Goal: Complete application form: Complete application form

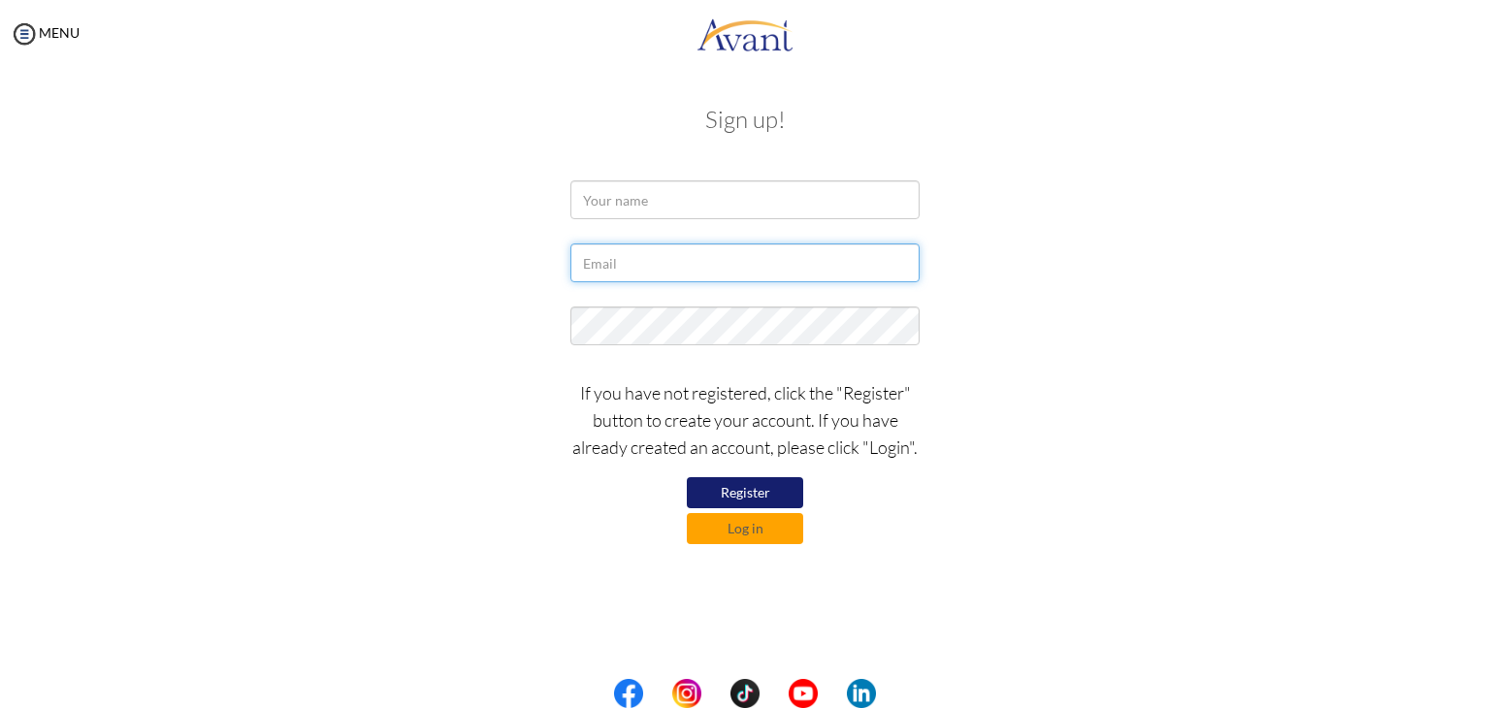
type input "[EMAIL_ADDRESS][DOMAIN_NAME]"
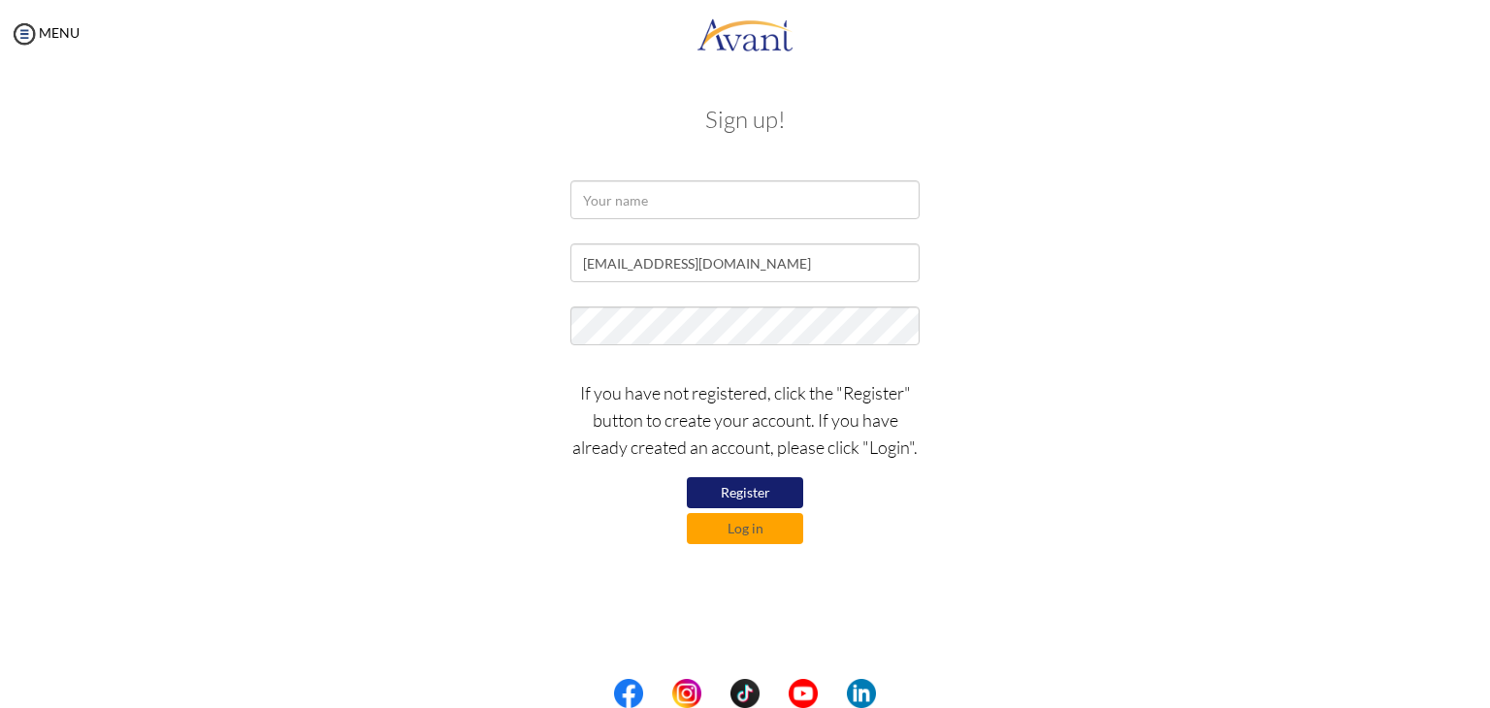
click at [574, 552] on div "Sign up! ps444079@gmail.com If you have not registered, click the "Register" bu…" at bounding box center [745, 323] width 1135 height 472
click at [630, 202] on input "text" at bounding box center [745, 199] width 349 height 39
type input "s"
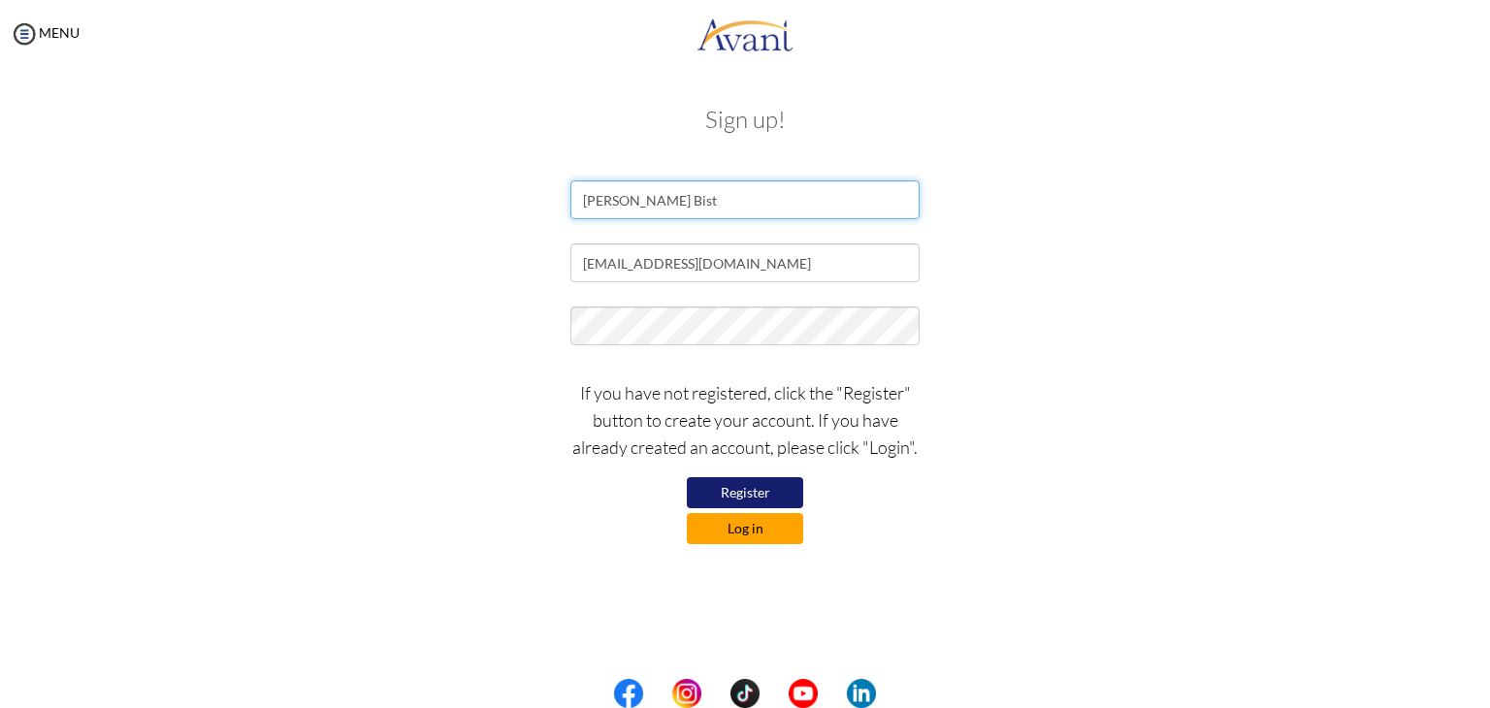
type input "Sarita Bist"
click at [766, 535] on button "Log in" at bounding box center [745, 528] width 116 height 31
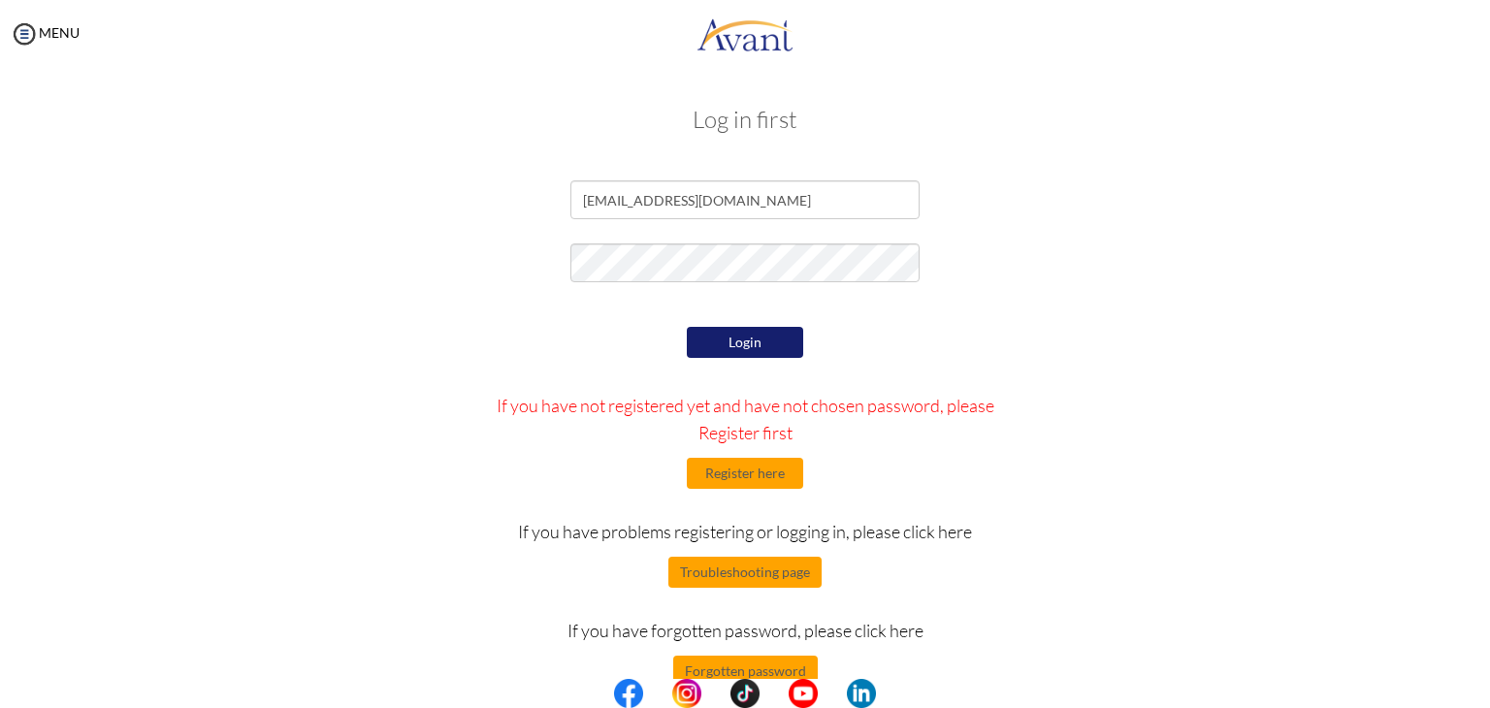
click at [739, 347] on button "Login" at bounding box center [745, 342] width 116 height 31
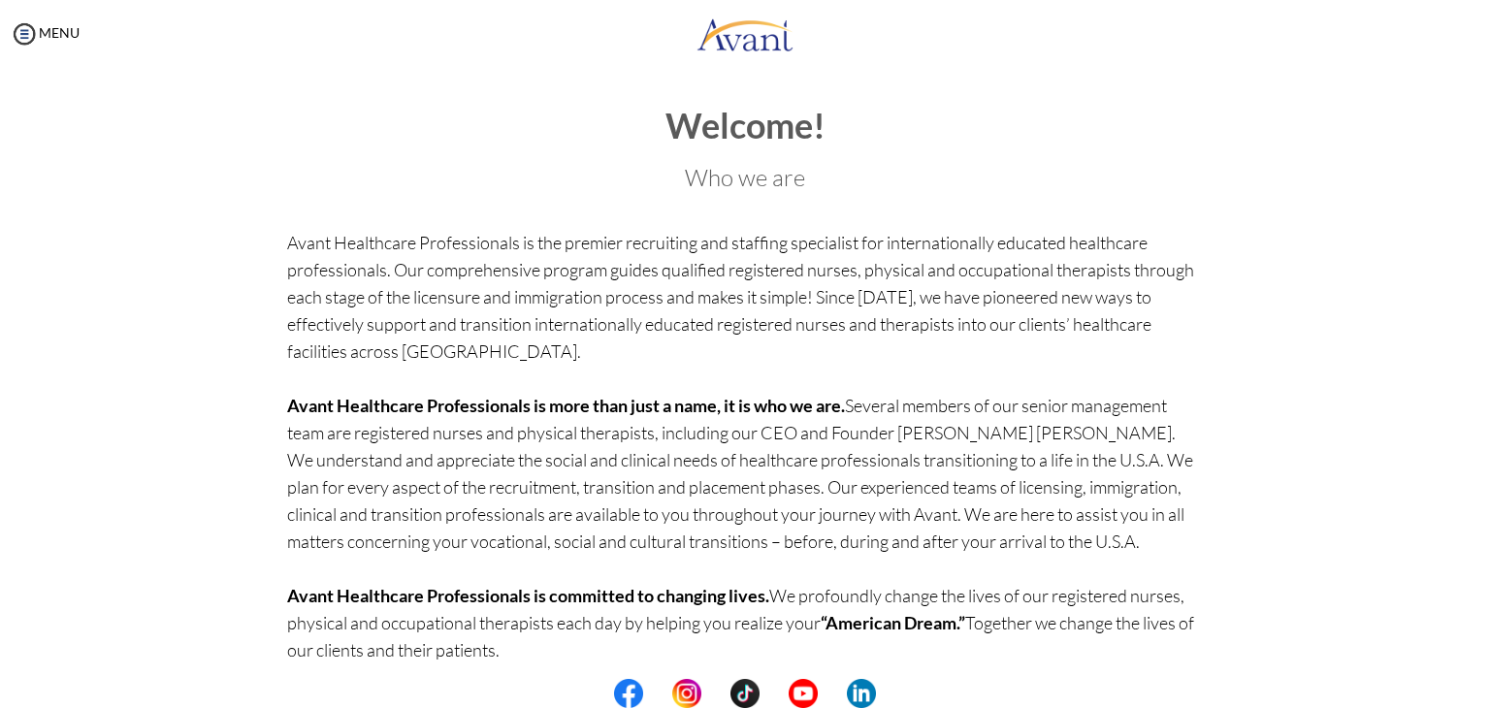
scroll to position [76, 0]
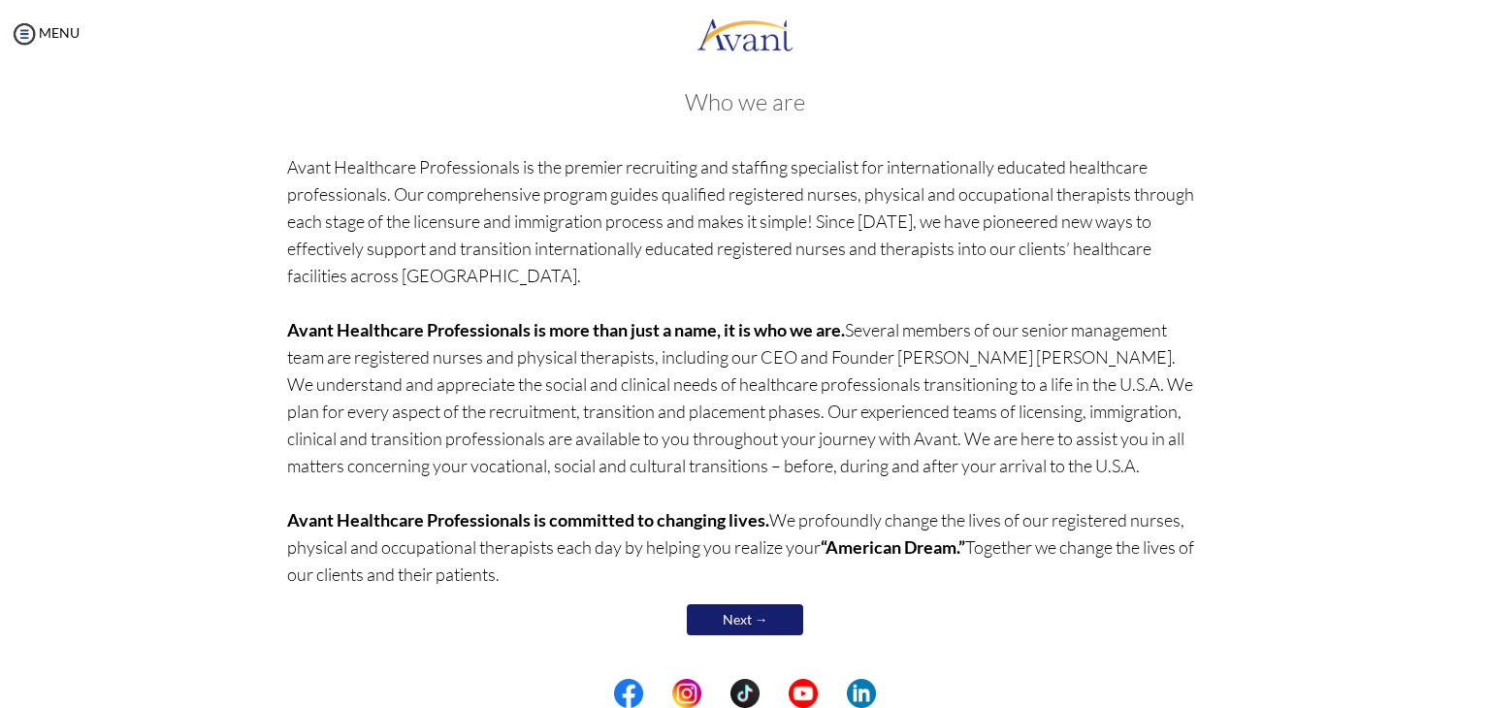
click at [766, 626] on link "Next →" at bounding box center [745, 619] width 116 height 31
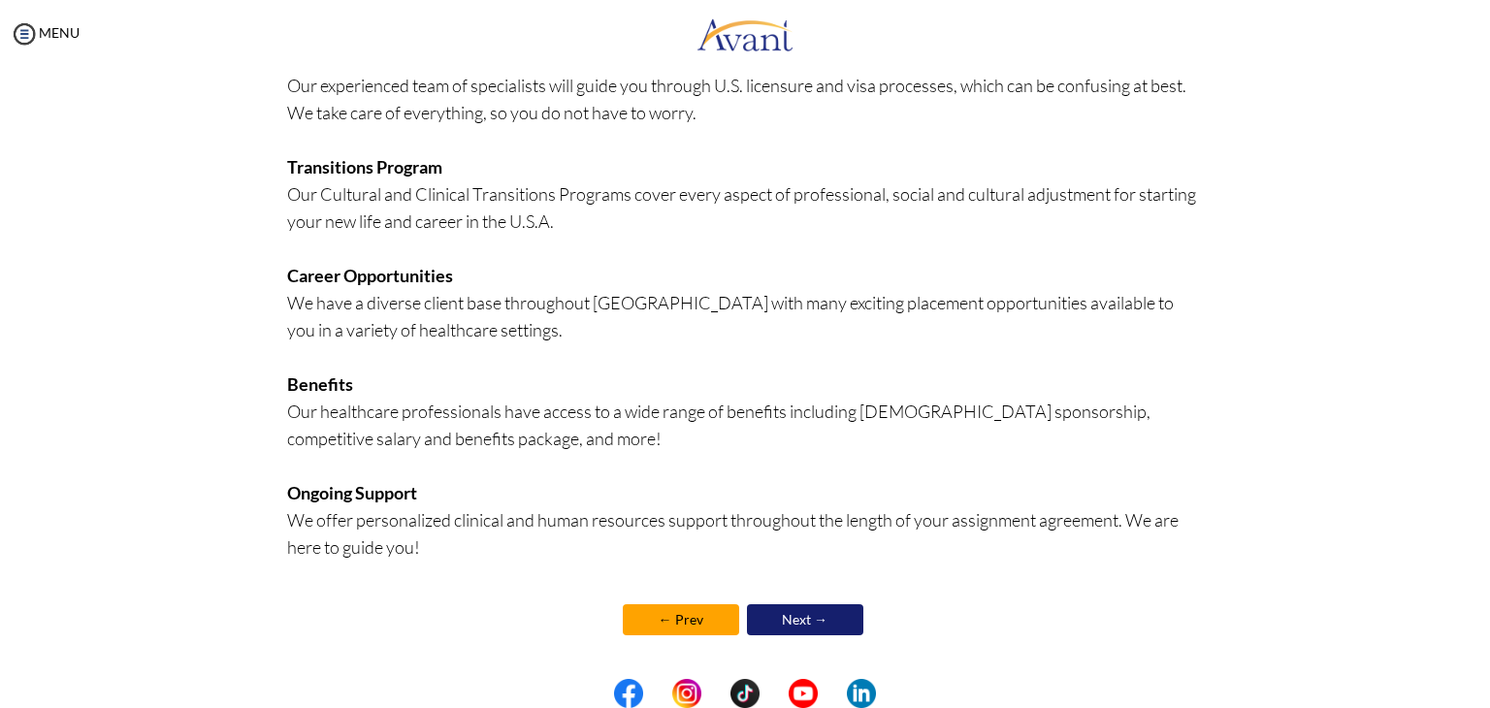
scroll to position [379, 0]
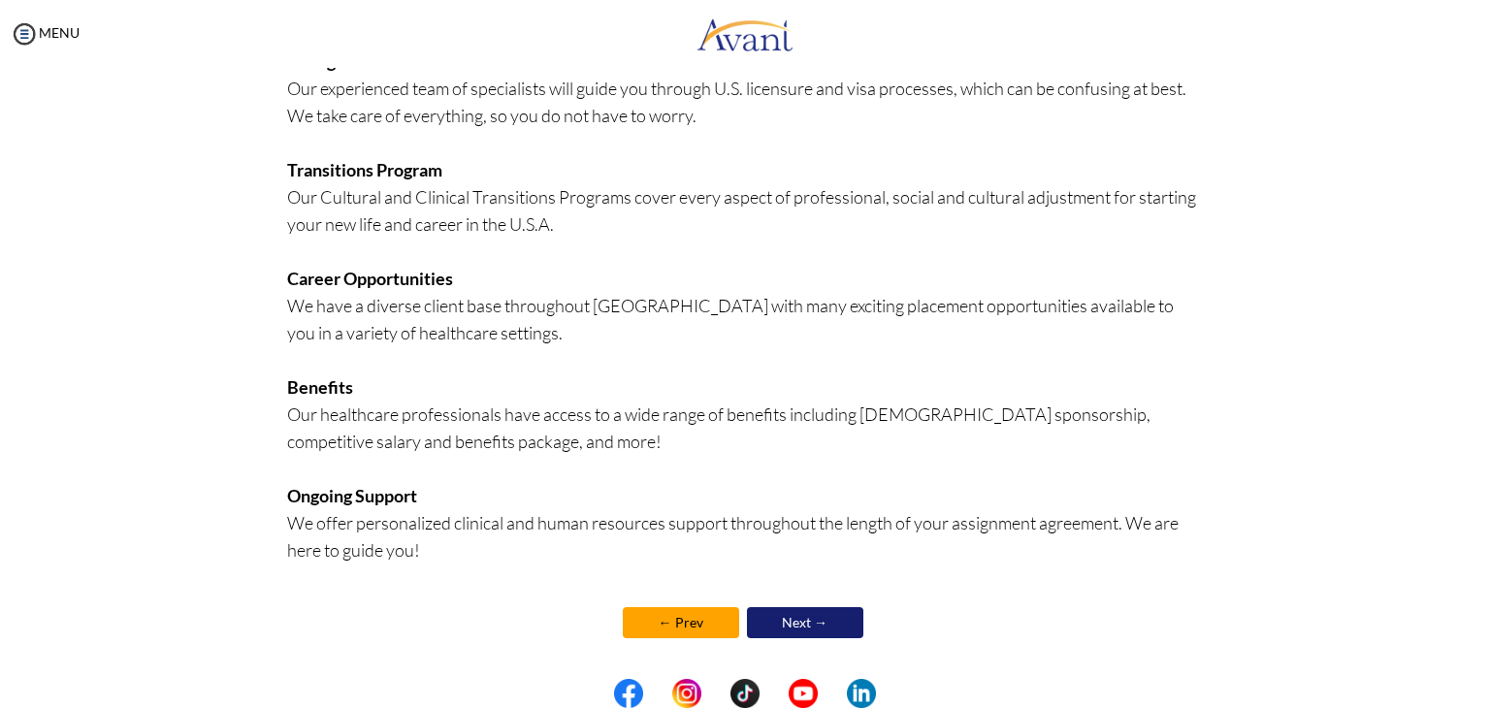
click at [786, 613] on link "Next →" at bounding box center [805, 622] width 116 height 31
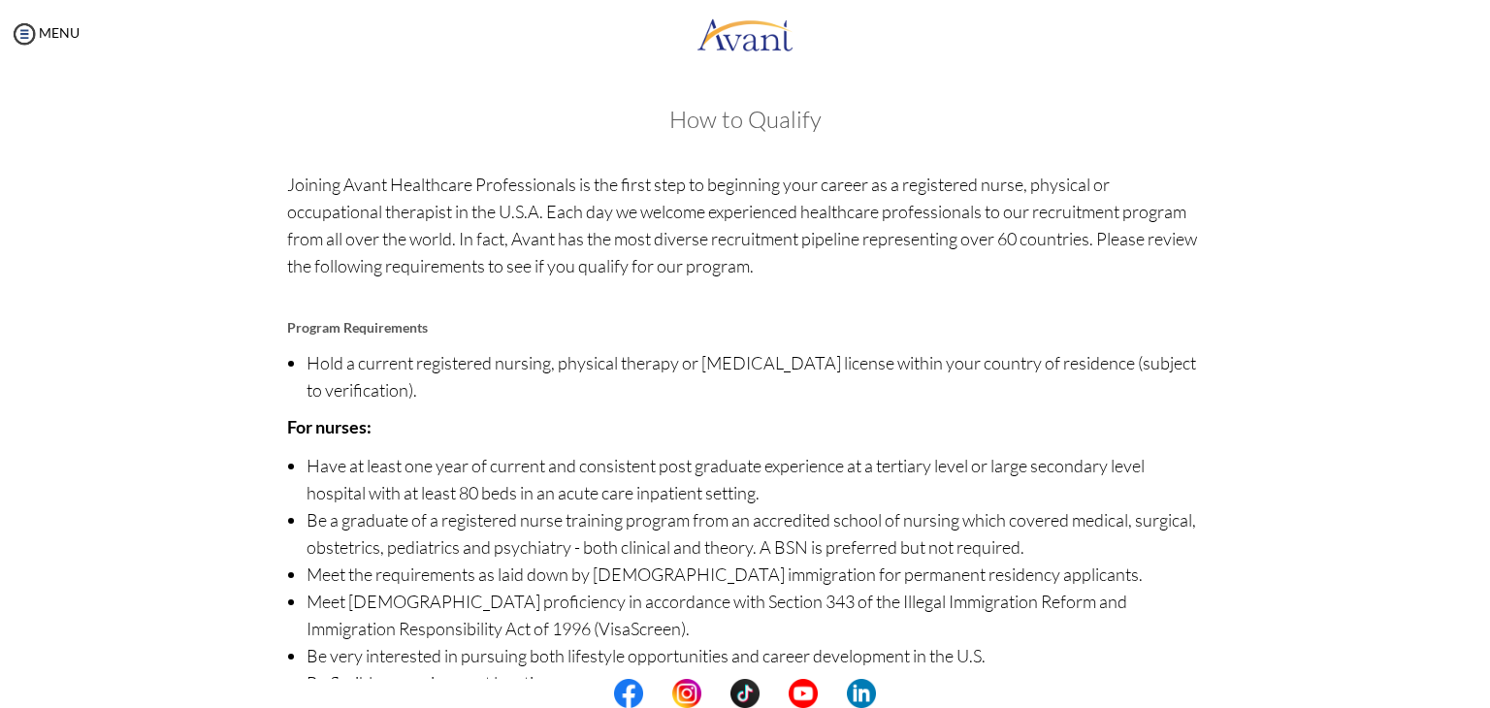
scroll to position [136, 0]
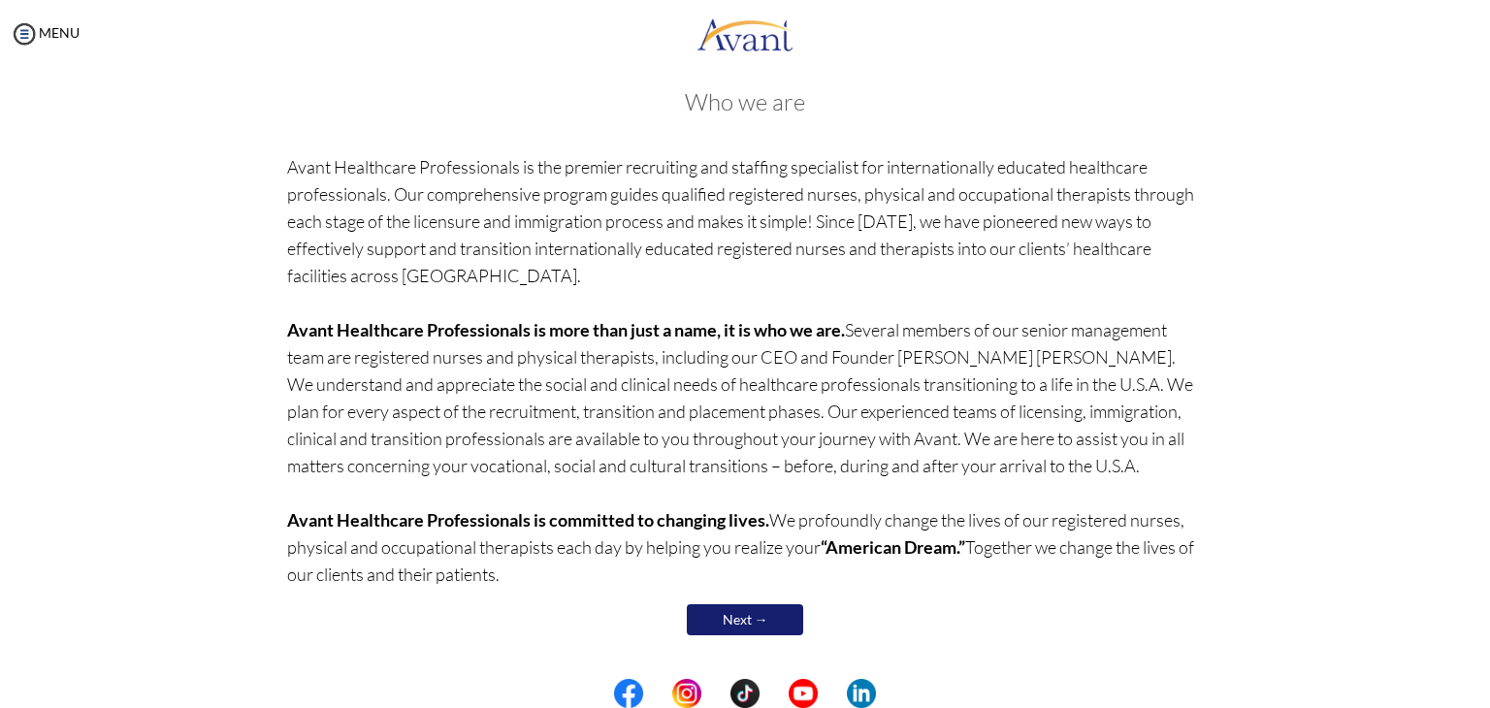
scroll to position [74, 0]
click at [723, 611] on link "Next →" at bounding box center [745, 621] width 116 height 31
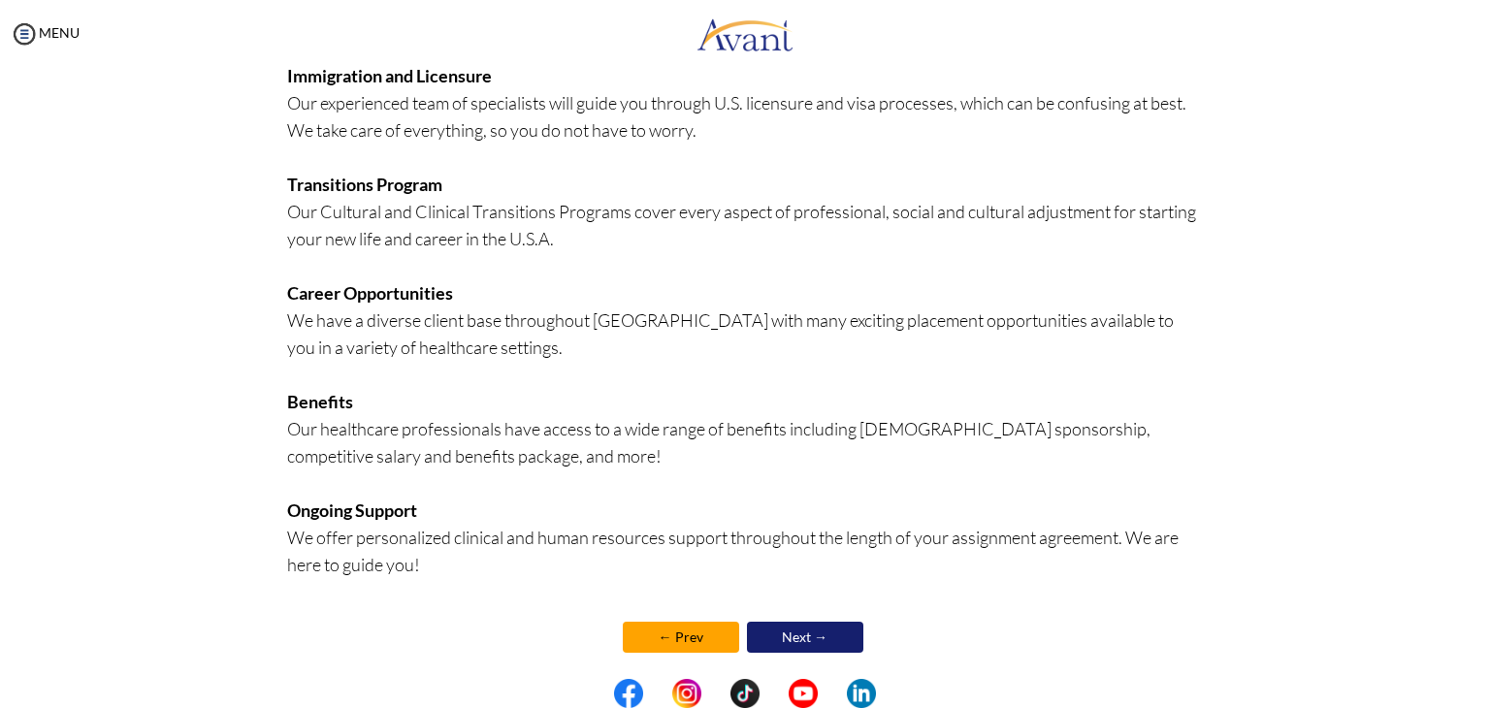
scroll to position [368, 0]
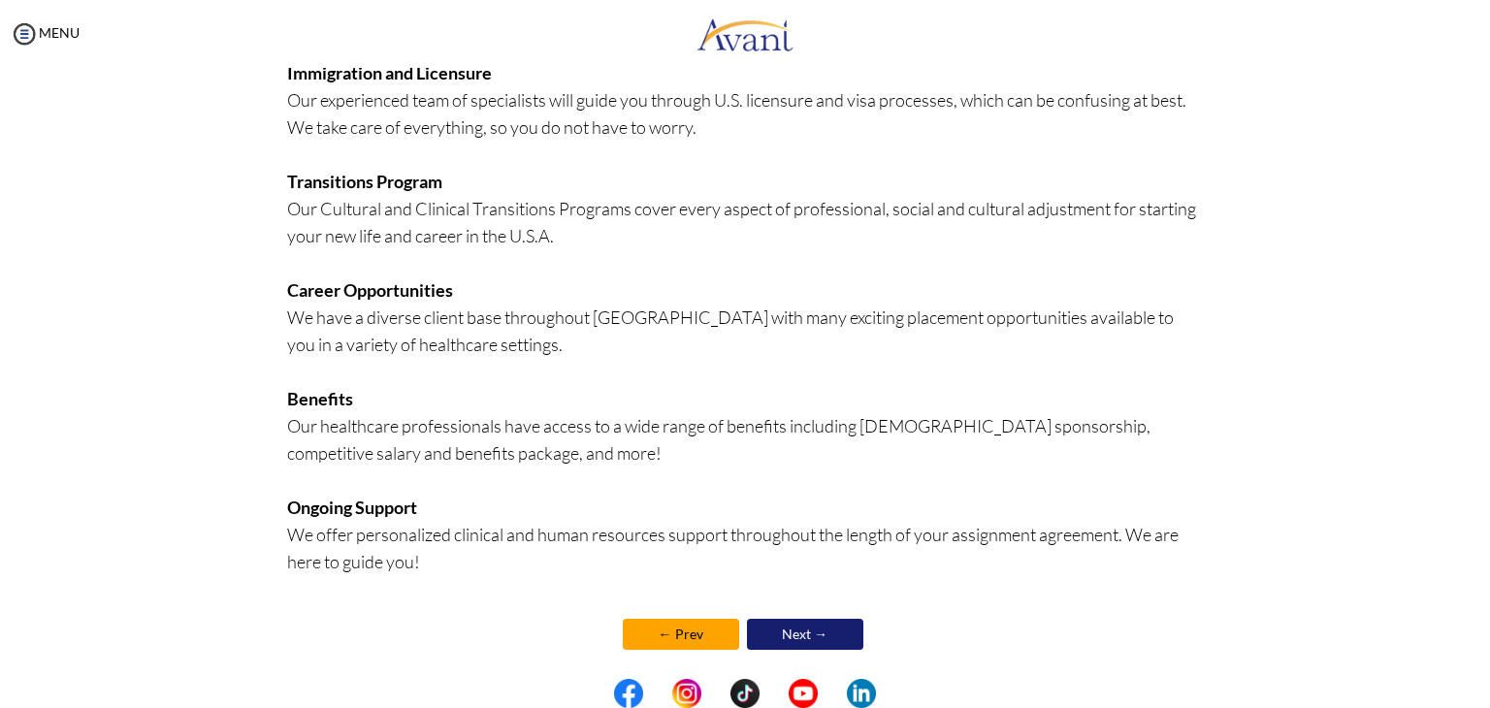
click at [786, 628] on link "Next →" at bounding box center [805, 634] width 116 height 31
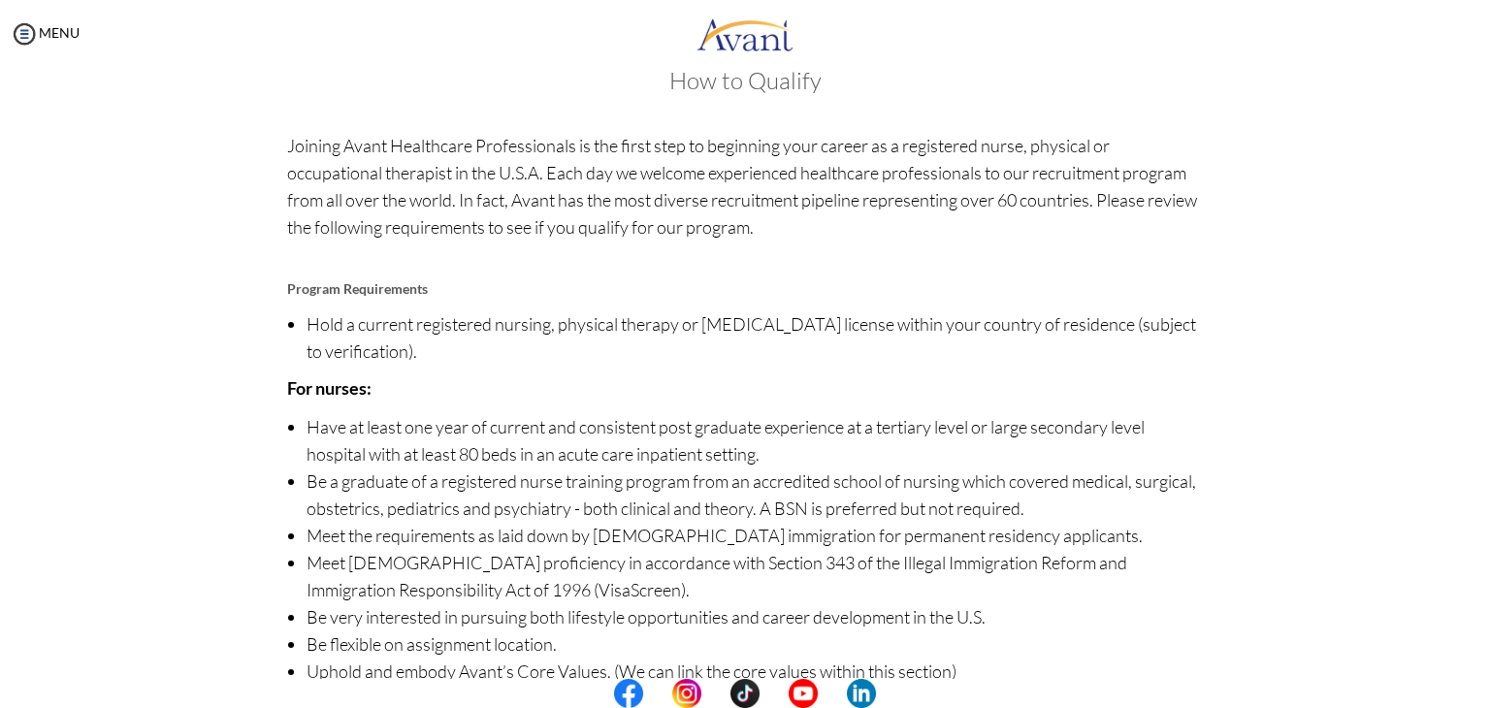
scroll to position [136, 0]
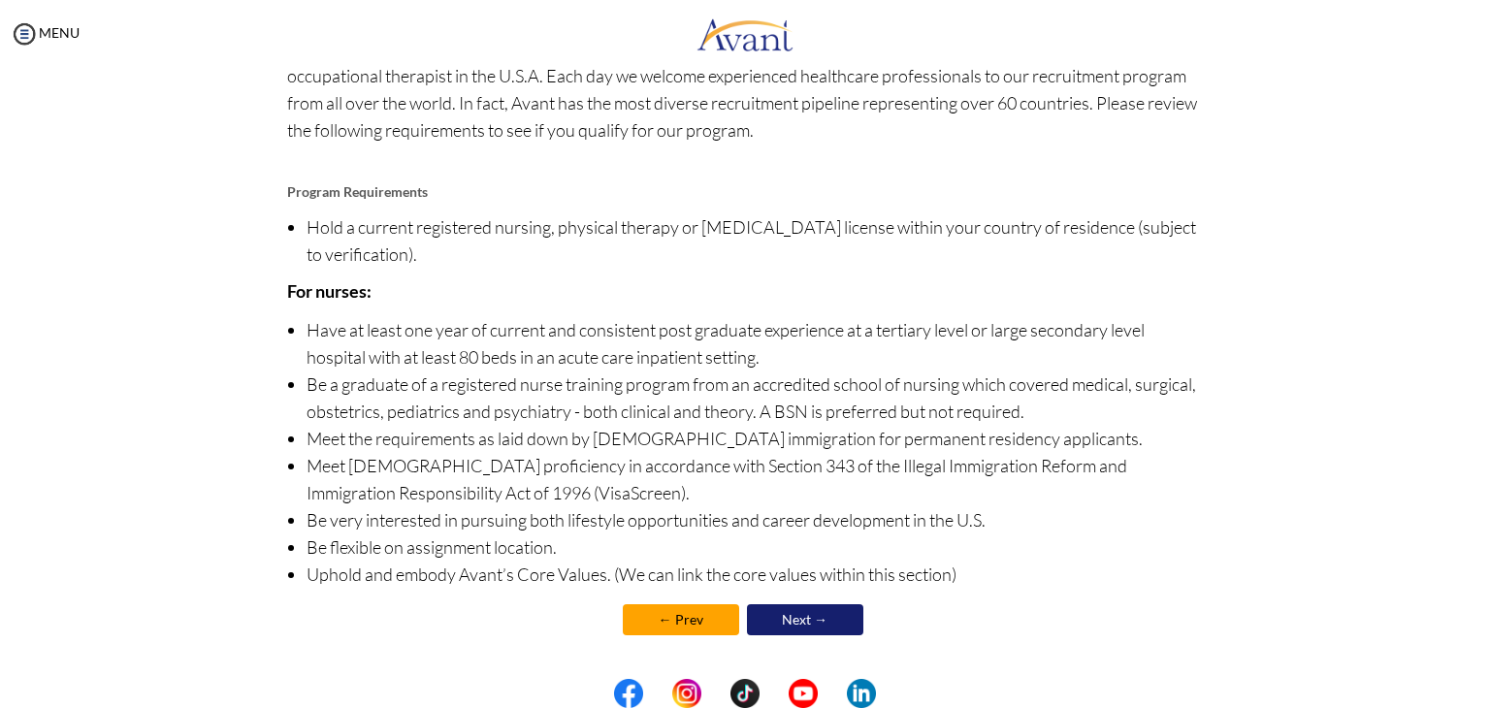
click at [815, 622] on link "Next →" at bounding box center [805, 619] width 116 height 31
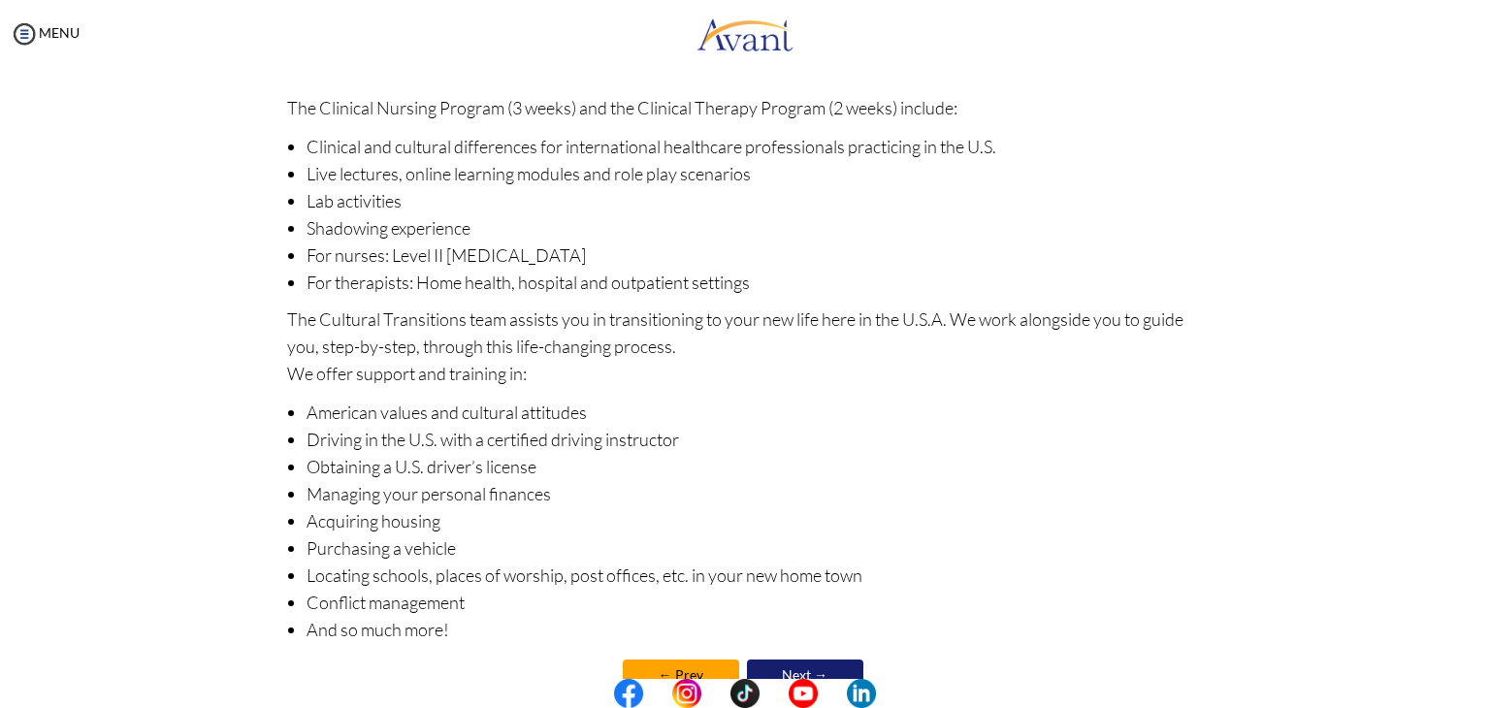
scroll to position [213, 0]
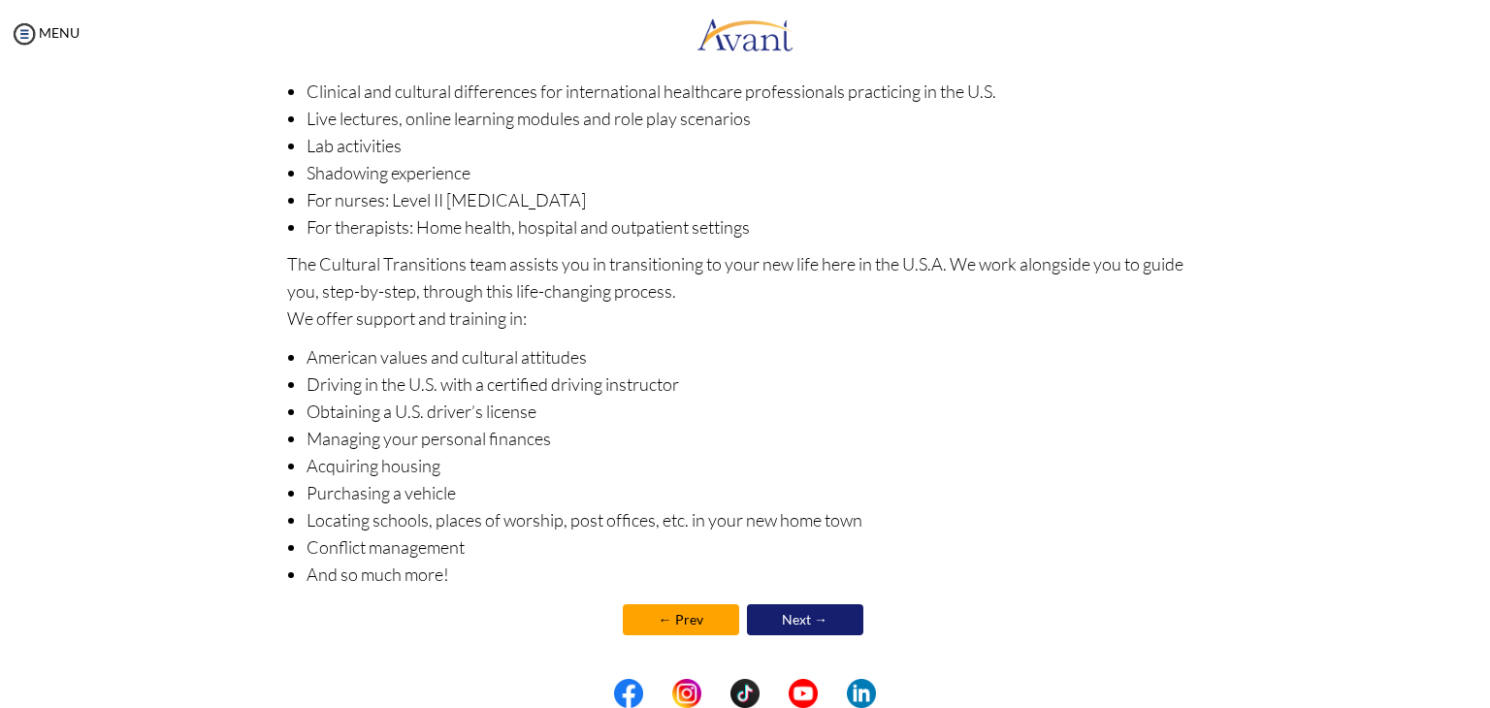
click at [806, 618] on link "Next →" at bounding box center [805, 619] width 116 height 31
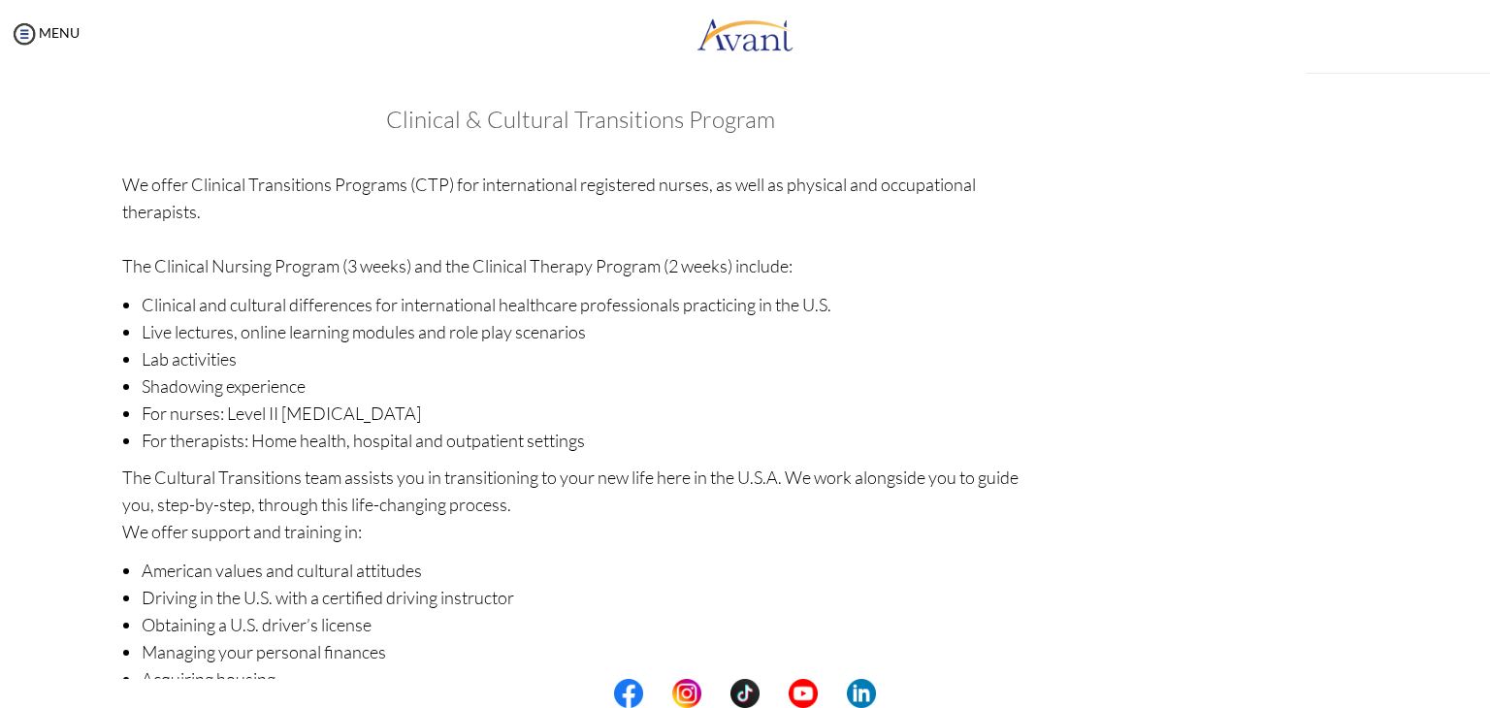
scroll to position [215, 0]
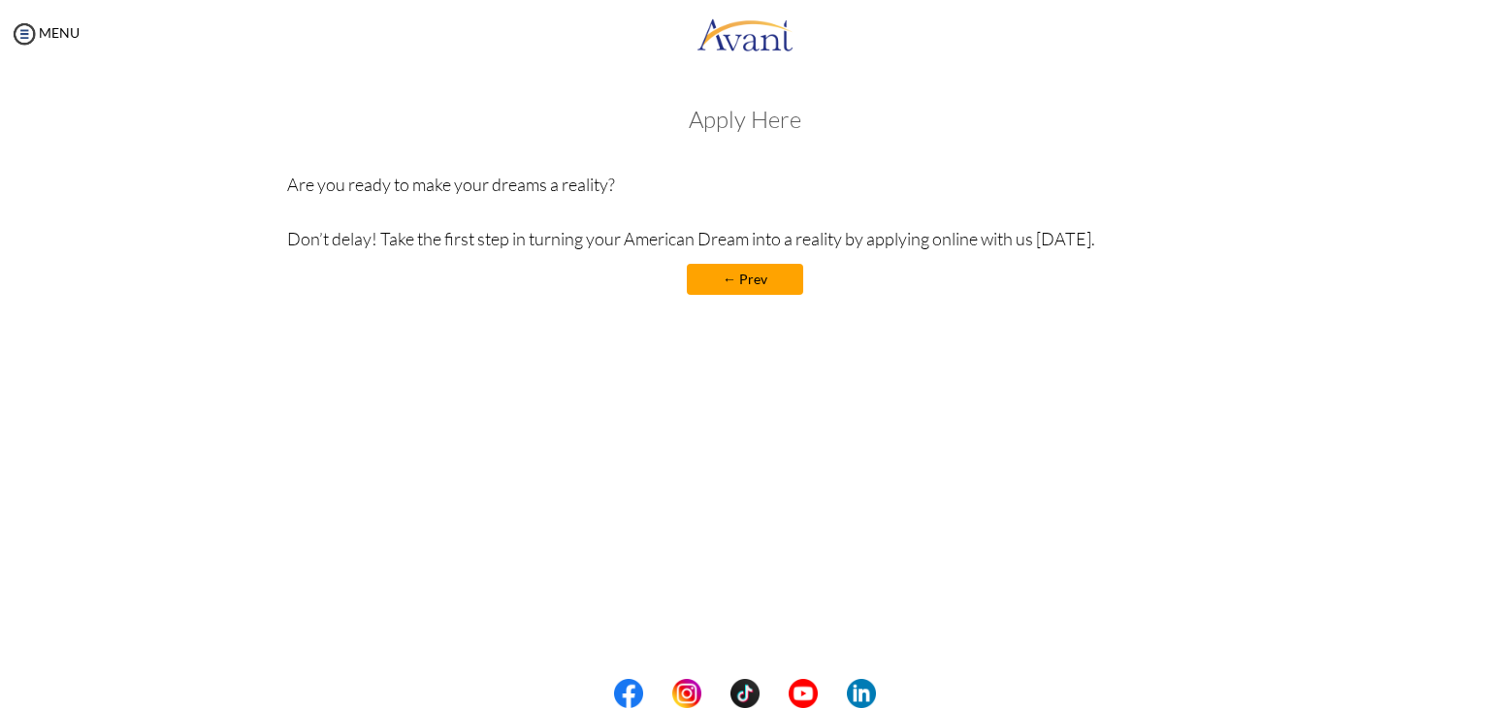
click at [760, 291] on link "← Prev" at bounding box center [745, 279] width 116 height 31
